Goal: Find specific page/section: Find specific page/section

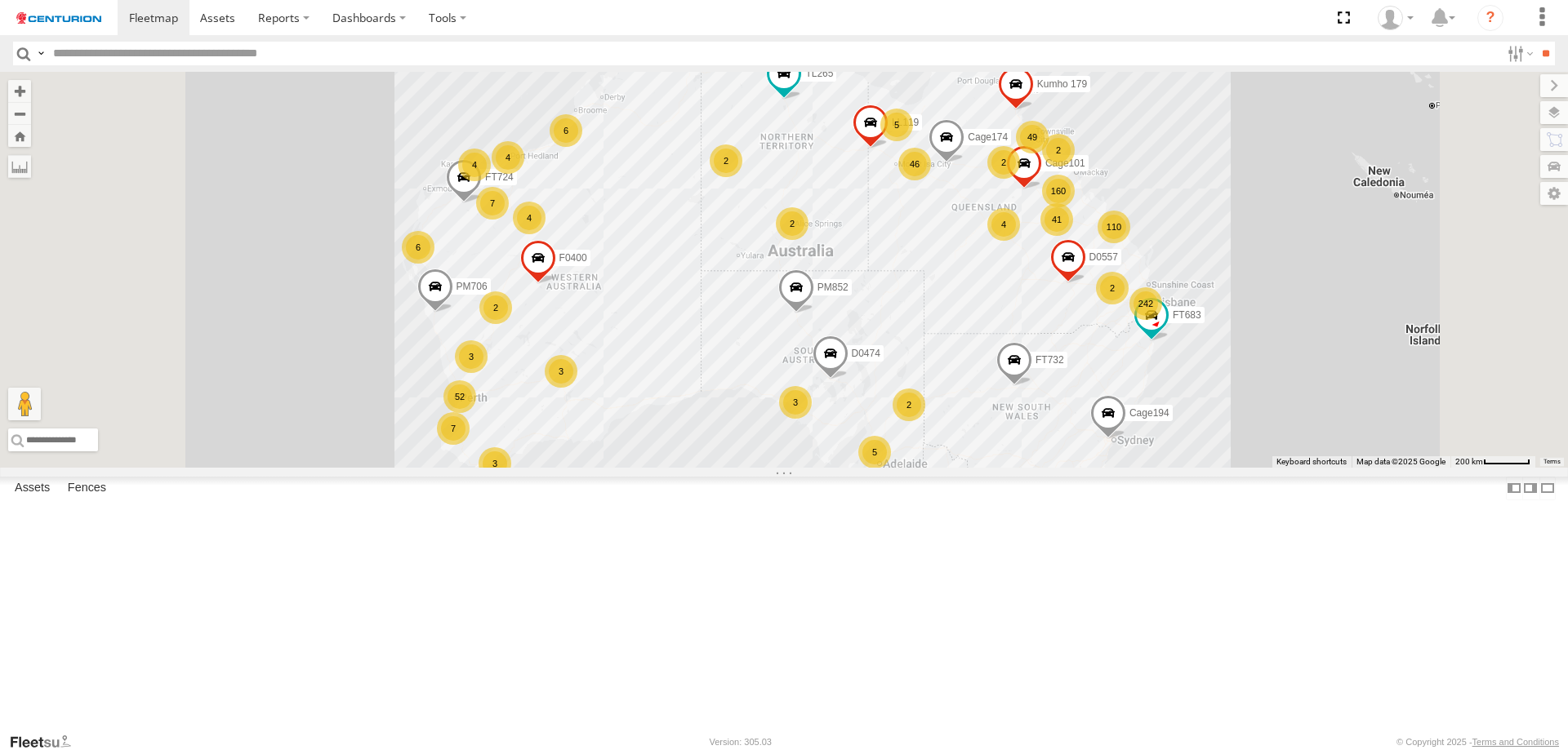
click at [131, 60] on input "text" at bounding box center [773, 54] width 1454 height 24
type input "*****"
click at [1536, 42] on input "**" at bounding box center [1545, 54] width 19 height 24
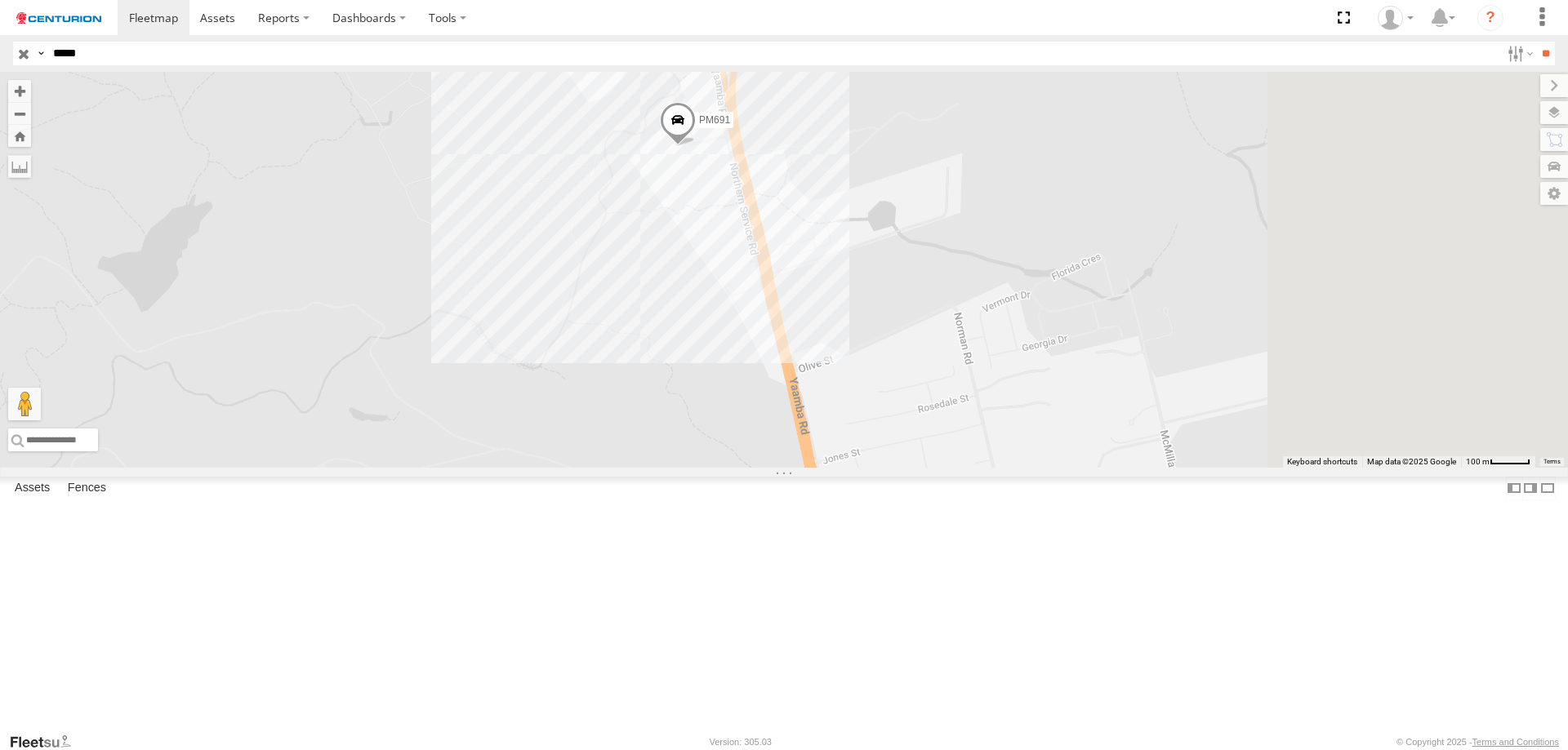
drag, startPoint x: 1076, startPoint y: 405, endPoint x: 778, endPoint y: 615, distance: 364.6
click at [769, 468] on div "PM691" at bounding box center [784, 269] width 1568 height 396
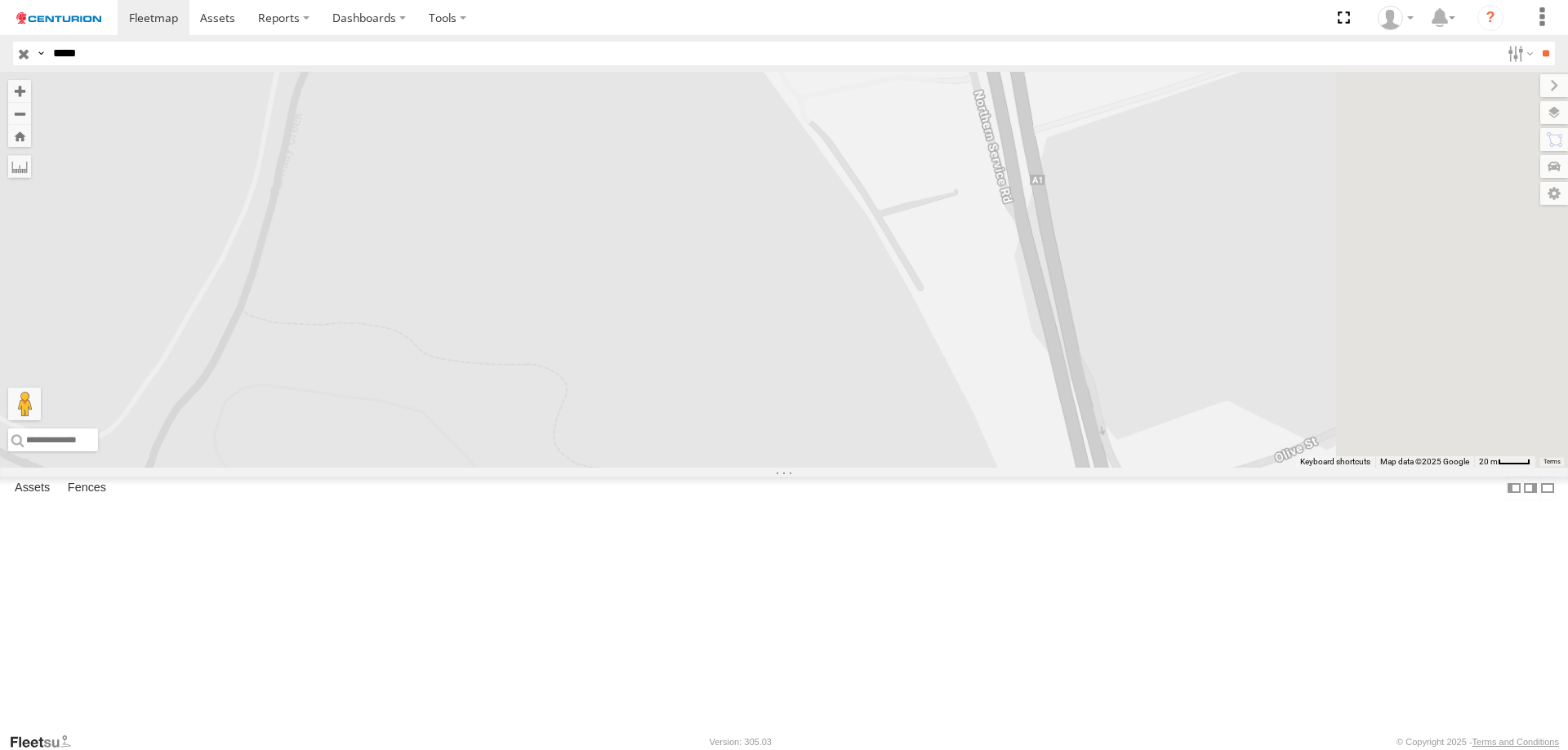
drag, startPoint x: 871, startPoint y: 439, endPoint x: 754, endPoint y: 731, distance: 314.6
click at [754, 468] on div "PM691" at bounding box center [784, 269] width 1568 height 396
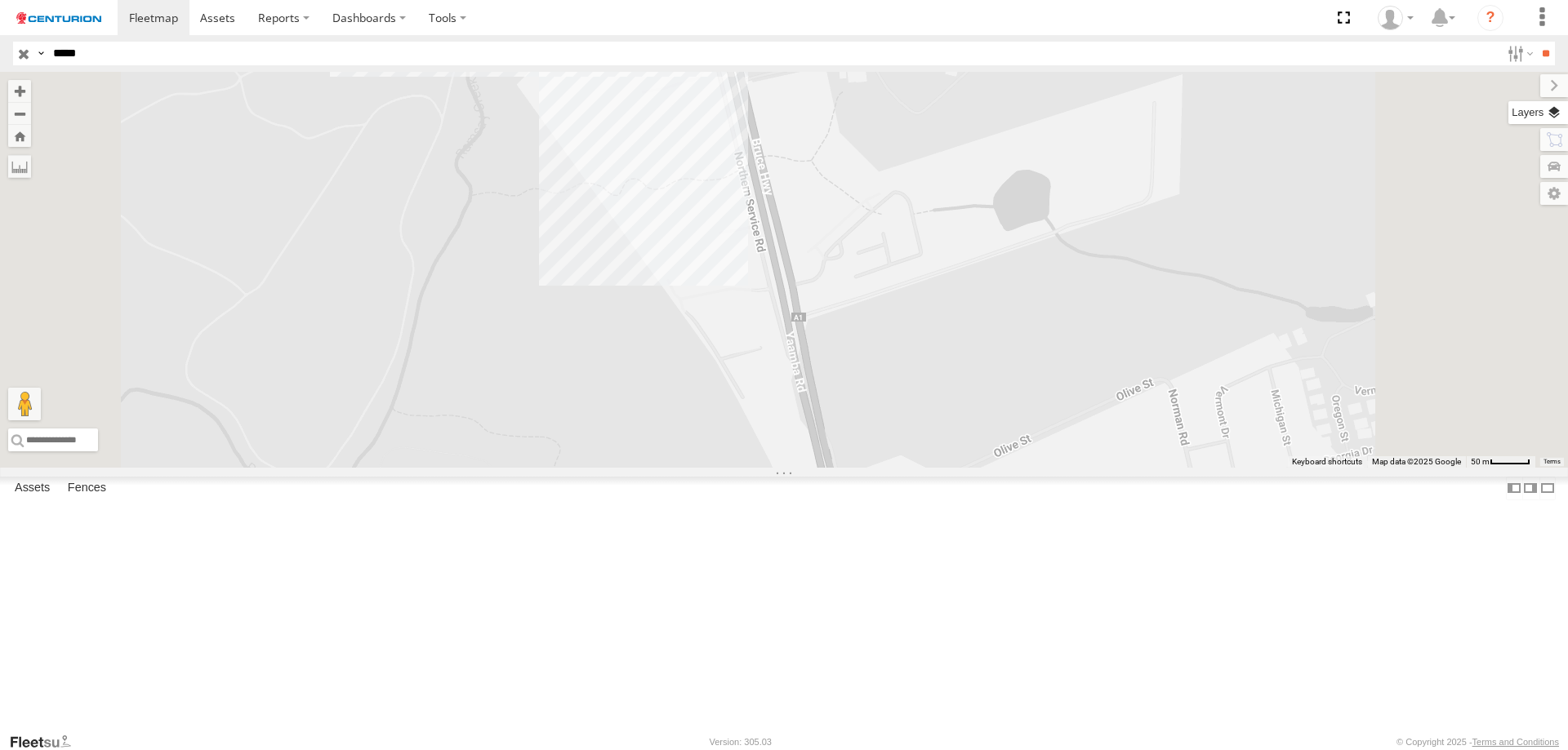
click at [1535, 112] on label at bounding box center [1538, 112] width 60 height 23
click at [0, 0] on span "Basemaps" at bounding box center [0, 0] width 0 height 0
click at [0, 0] on span "Satellite + Roadmap" at bounding box center [0, 0] width 0 height 0
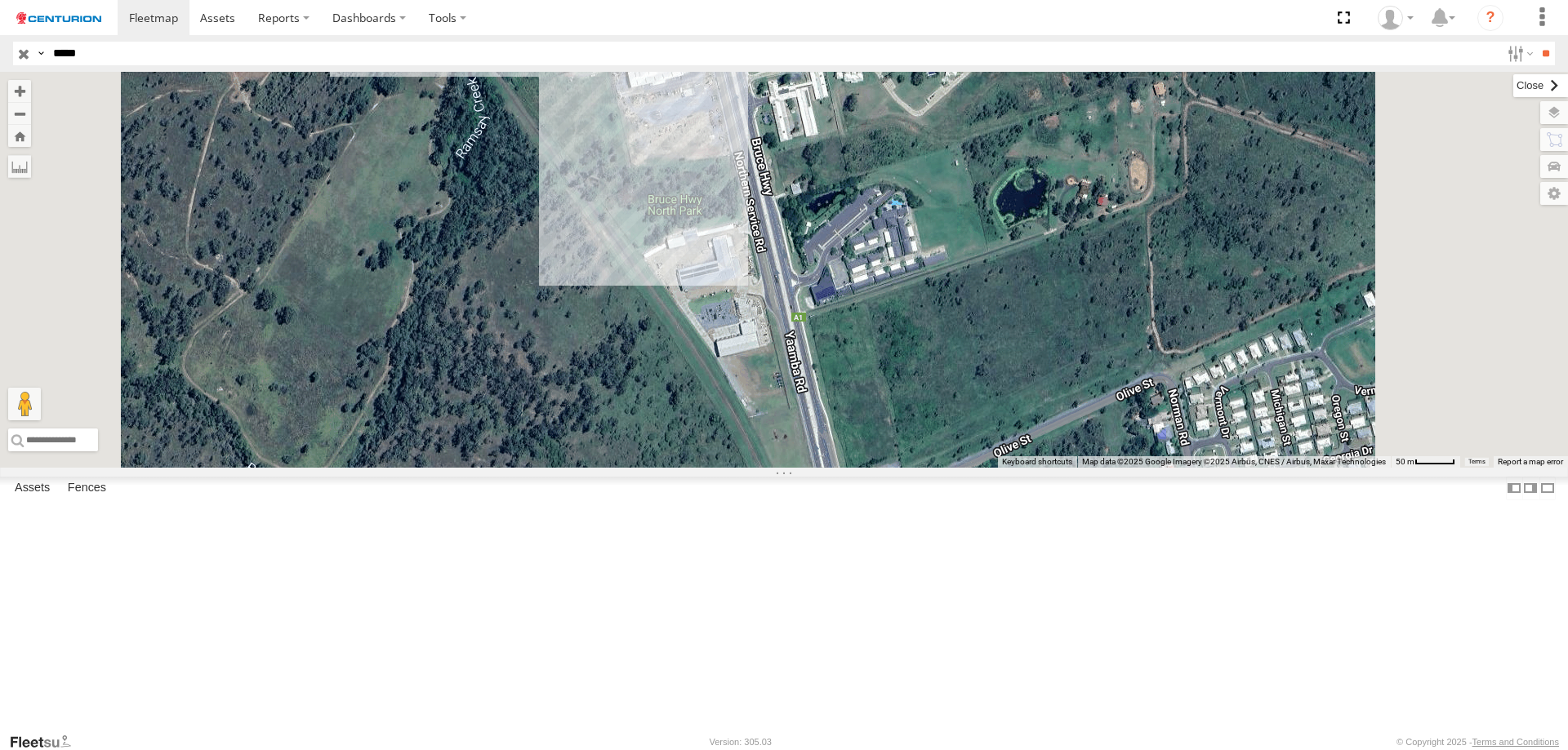
click at [1513, 89] on label at bounding box center [1540, 85] width 55 height 23
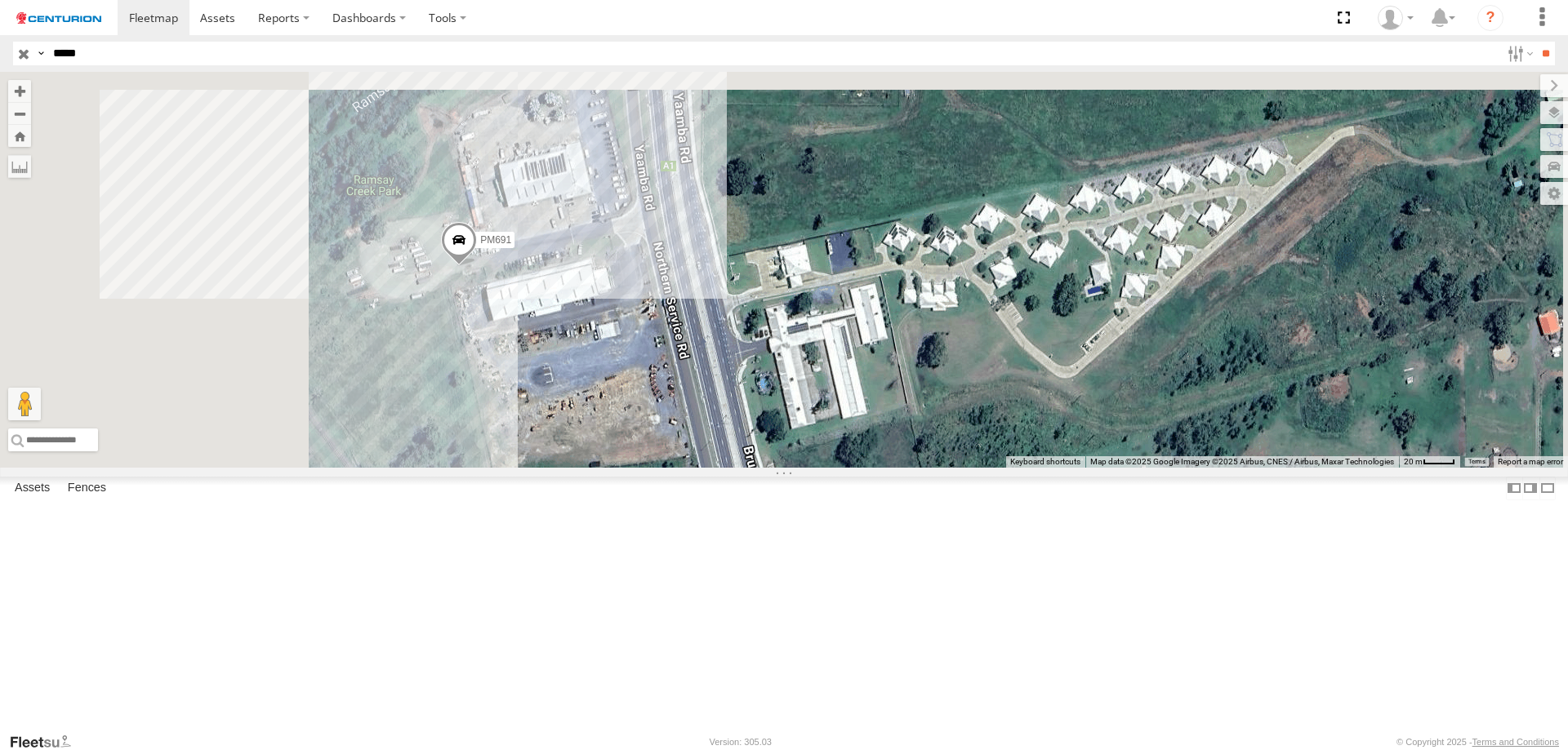
drag, startPoint x: 1013, startPoint y: 255, endPoint x: 1120, endPoint y: 597, distance: 358.3
click at [1155, 468] on div "PM691" at bounding box center [784, 269] width 1568 height 396
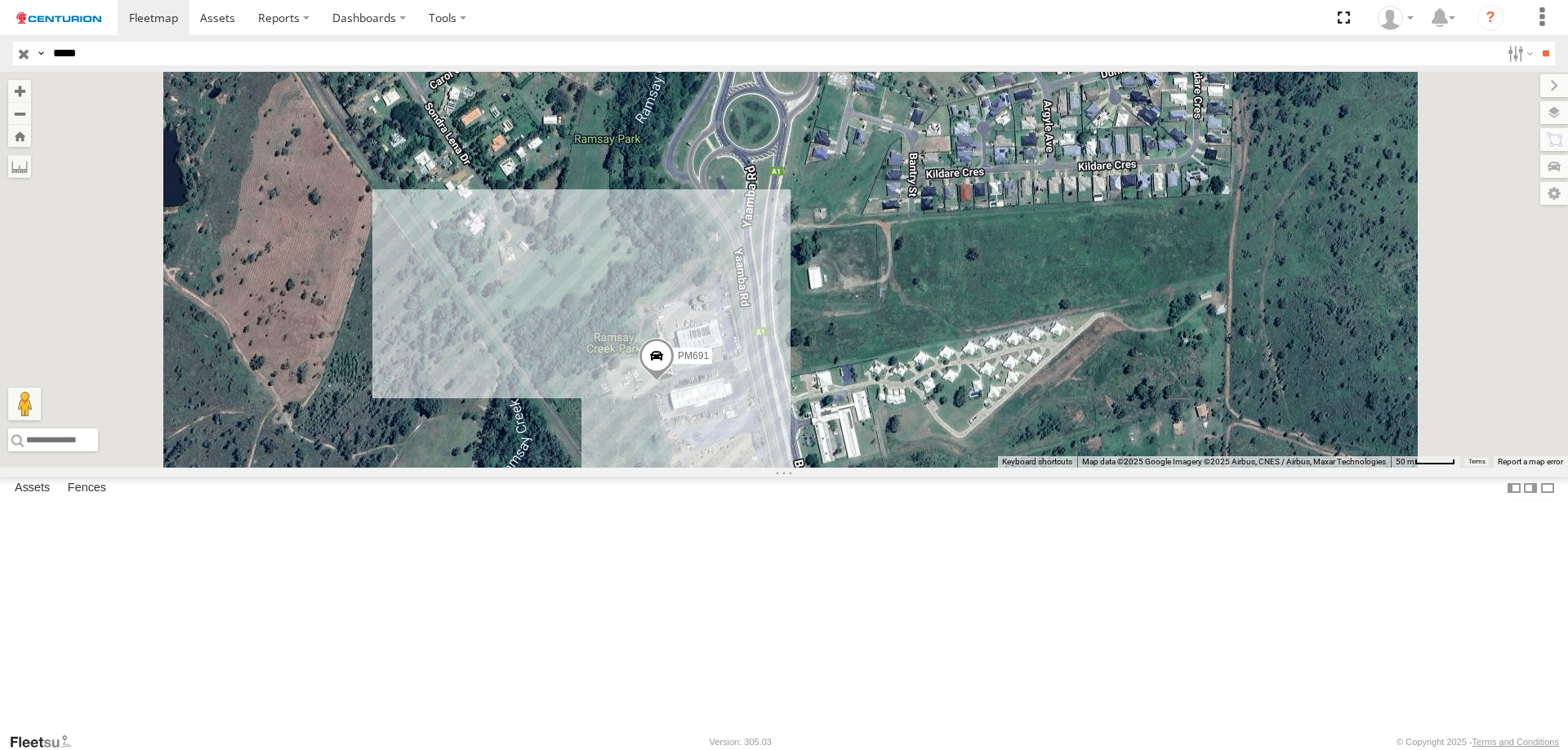
click at [1171, 411] on div "PM691" at bounding box center [784, 269] width 1568 height 396
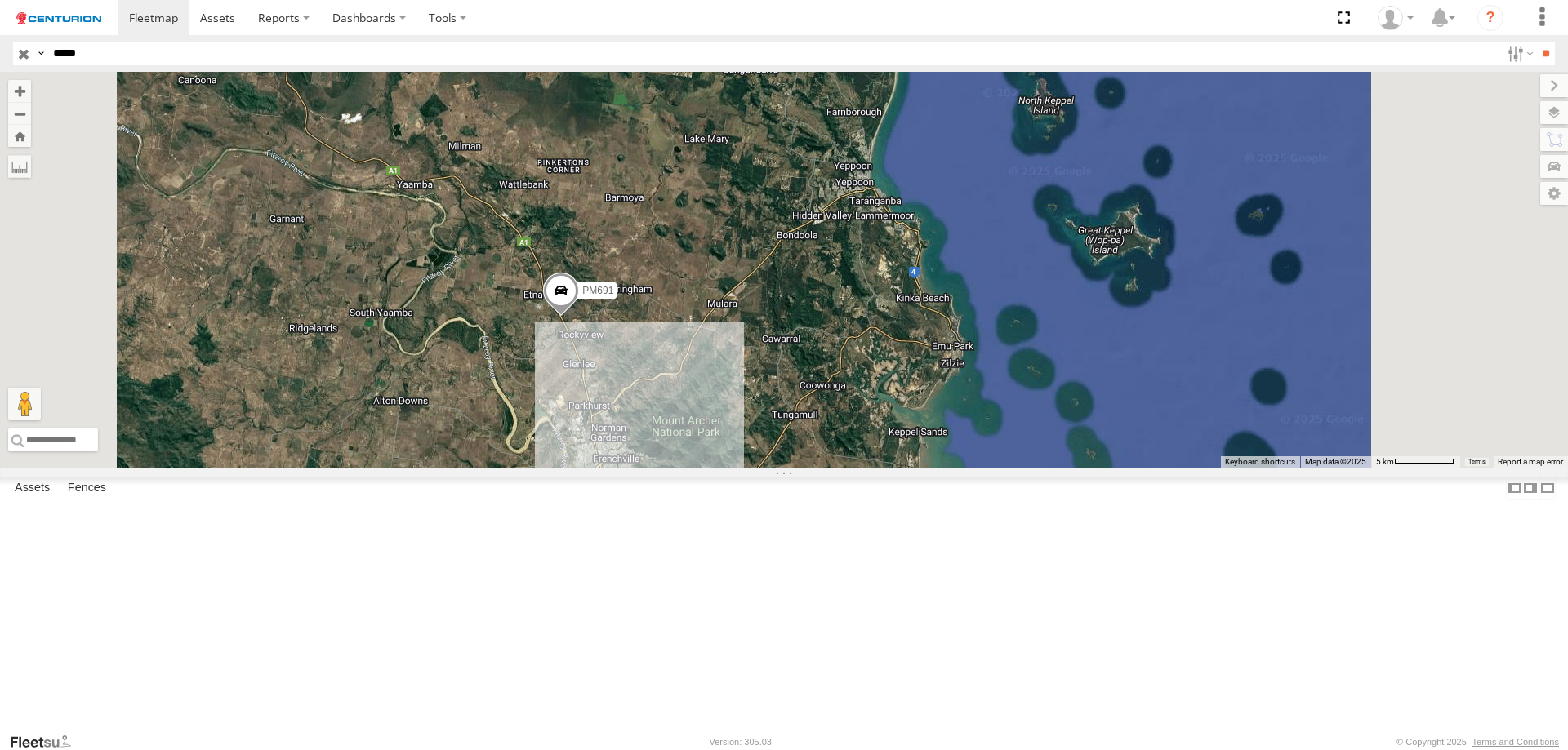
drag, startPoint x: 831, startPoint y: 492, endPoint x: 929, endPoint y: 480, distance: 98.7
click at [929, 468] on div "PM691" at bounding box center [784, 269] width 1568 height 396
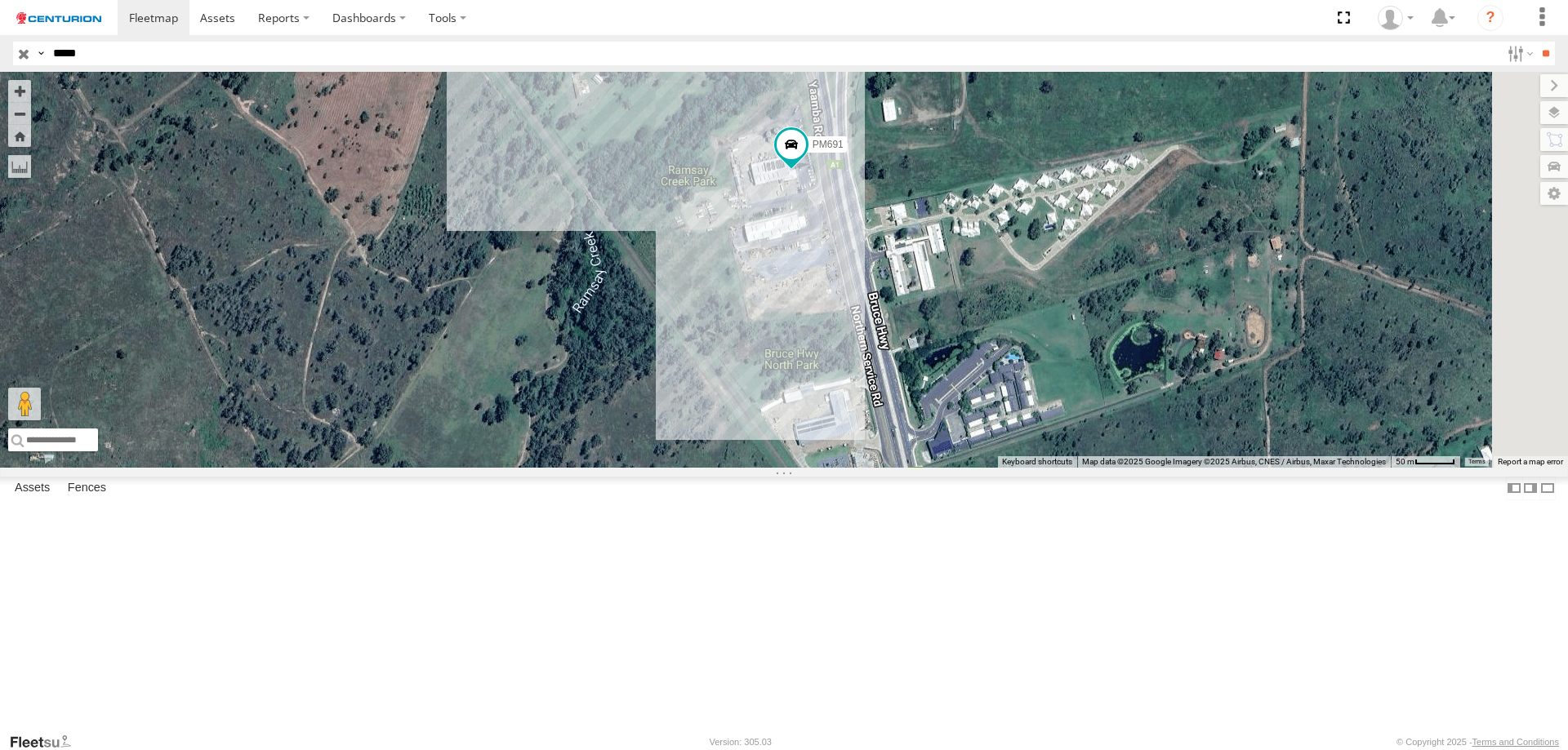
drag, startPoint x: 1173, startPoint y: 366, endPoint x: 791, endPoint y: 483, distance: 399.5
click at [795, 468] on div "PM691" at bounding box center [784, 269] width 1568 height 396
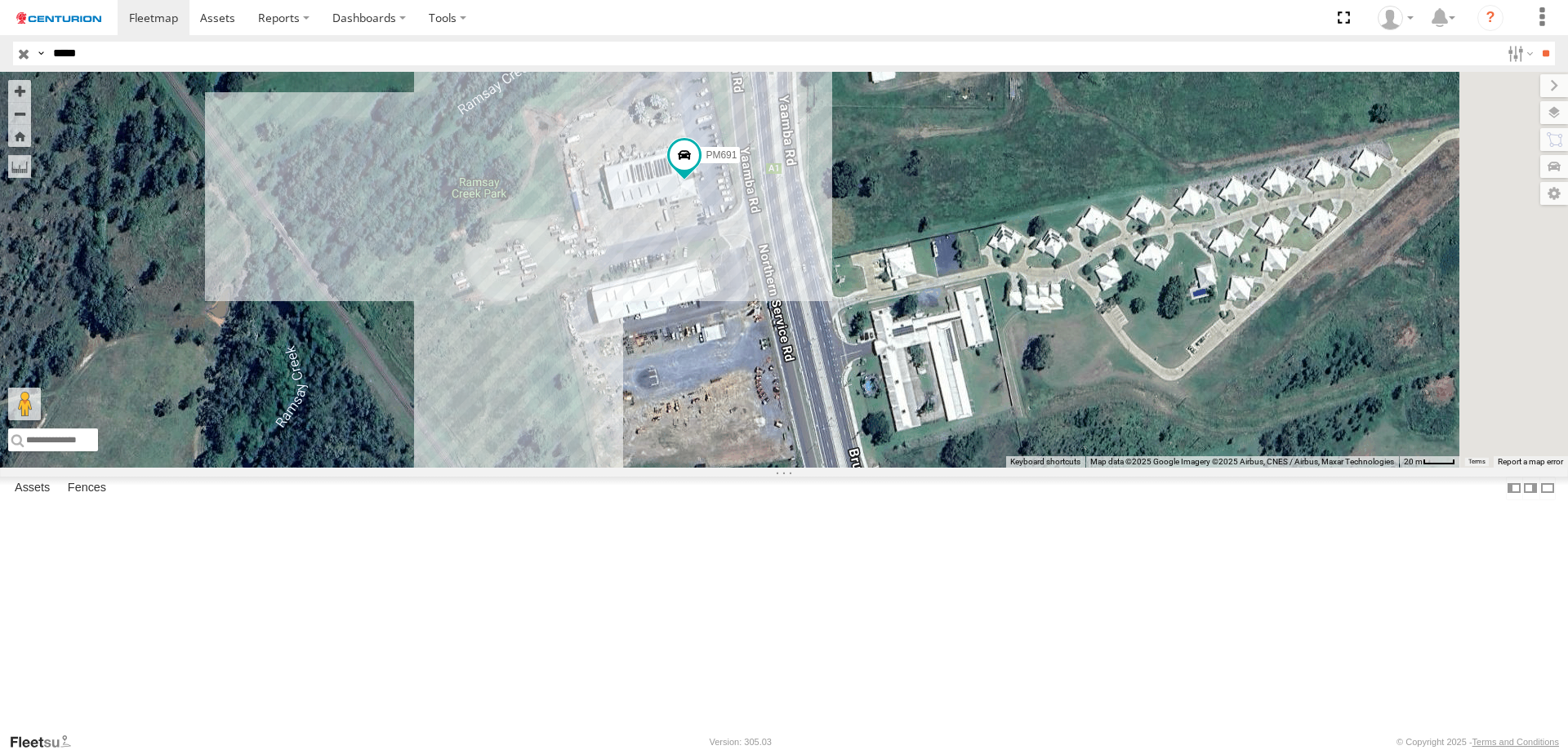
drag, startPoint x: 1006, startPoint y: 316, endPoint x: 905, endPoint y: 461, distance: 176.7
click at [905, 461] on div "PM691" at bounding box center [784, 269] width 1568 height 396
